Goal: Navigation & Orientation: Find specific page/section

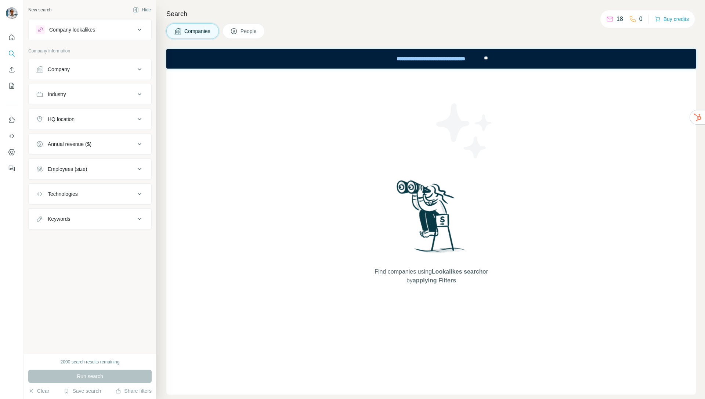
click at [332, 21] on div "Search Companies People Find companies using Lookalikes search or by applying F…" at bounding box center [430, 199] width 549 height 399
click at [234, 117] on div "Find companies using Lookalikes search or by applying Filters" at bounding box center [431, 232] width 530 height 326
click at [85, 64] on button "Company" at bounding box center [90, 70] width 123 height 18
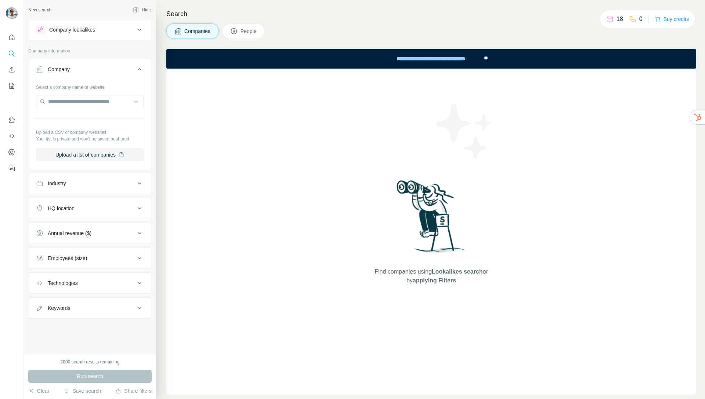
click at [249, 28] on span "People" at bounding box center [248, 31] width 17 height 7
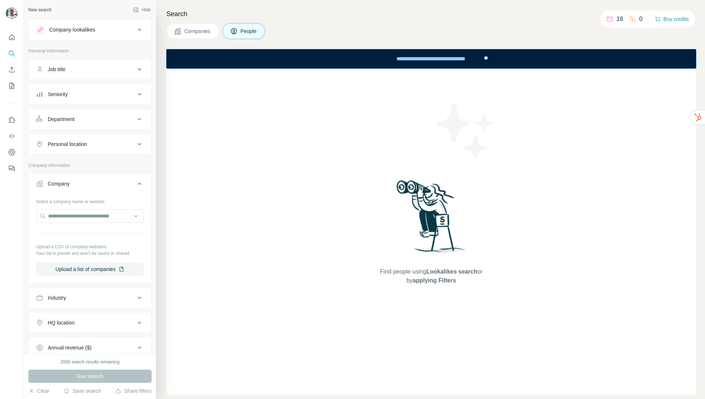
click at [291, 21] on div "Search Companies People Find people using Lookalikes search or by applying Filt…" at bounding box center [430, 199] width 549 height 399
click at [11, 36] on icon "Quick start" at bounding box center [11, 37] width 7 height 7
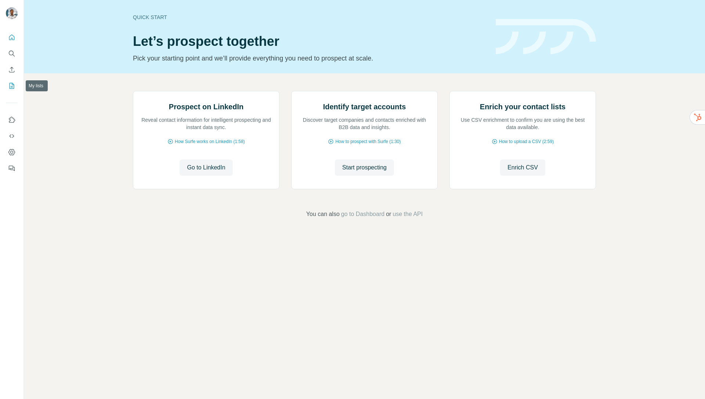
click at [11, 88] on icon "My lists" at bounding box center [11, 85] width 7 height 7
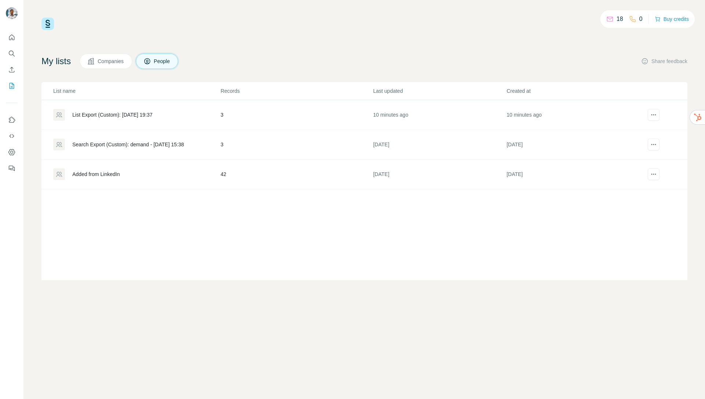
click at [95, 177] on div "Added from LinkedIn" at bounding box center [95, 174] width 47 height 7
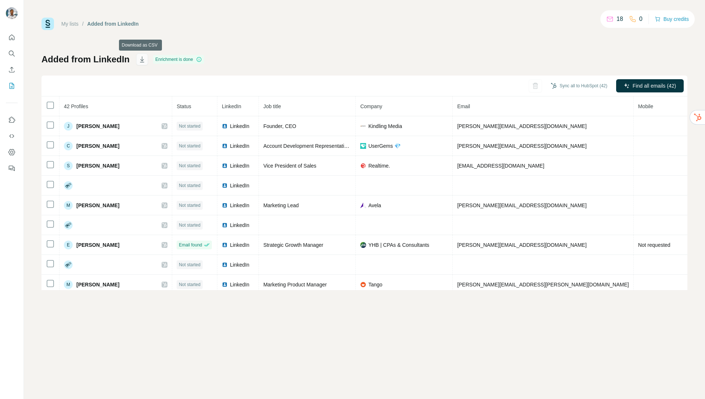
click at [141, 60] on icon "button" at bounding box center [142, 60] width 4 height 6
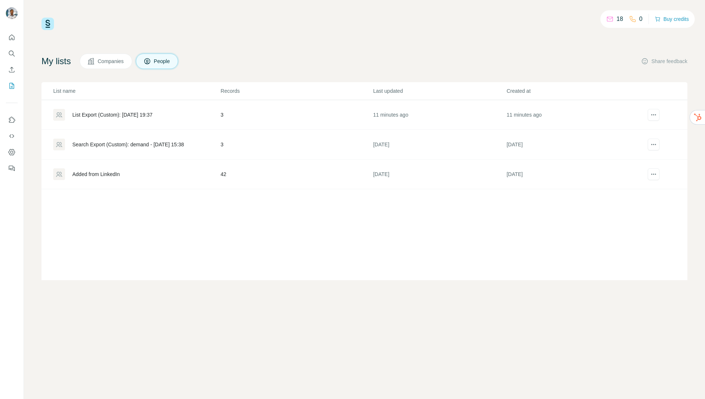
click at [97, 144] on div "Search Export (Custom): demand - [DATE] 15:38" at bounding box center [128, 144] width 112 height 7
click at [286, 37] on div "18 0 Buy credits My lists Companies People Share feedback List name Records Las…" at bounding box center [364, 149] width 646 height 263
click at [171, 11] on div "18 0 Buy credits My lists Companies People Share feedback List name Records Las…" at bounding box center [364, 199] width 681 height 399
